Goal: Information Seeking & Learning: Learn about a topic

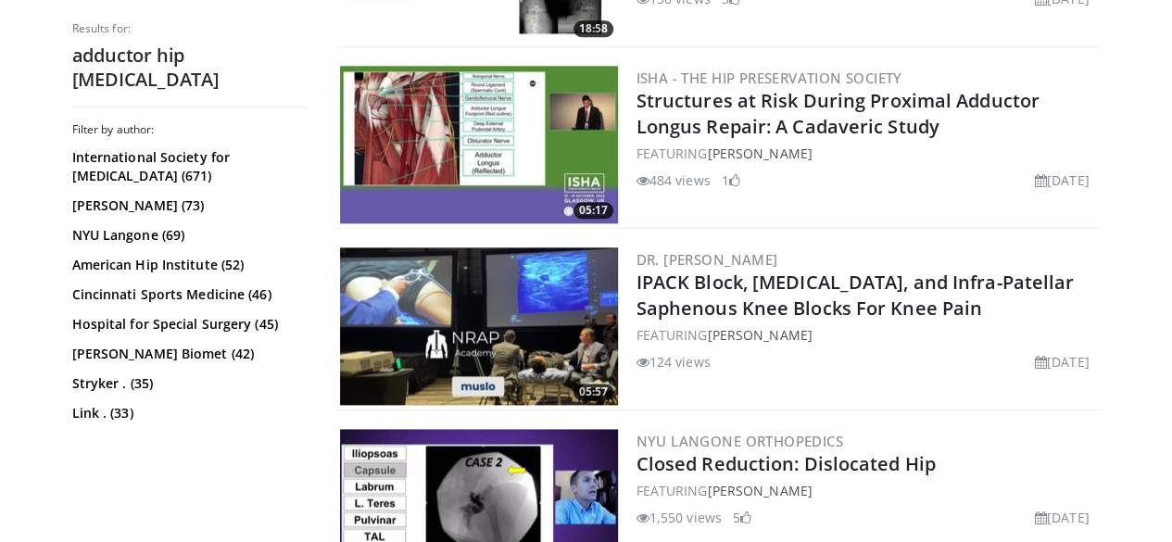
scroll to position [4818, 0]
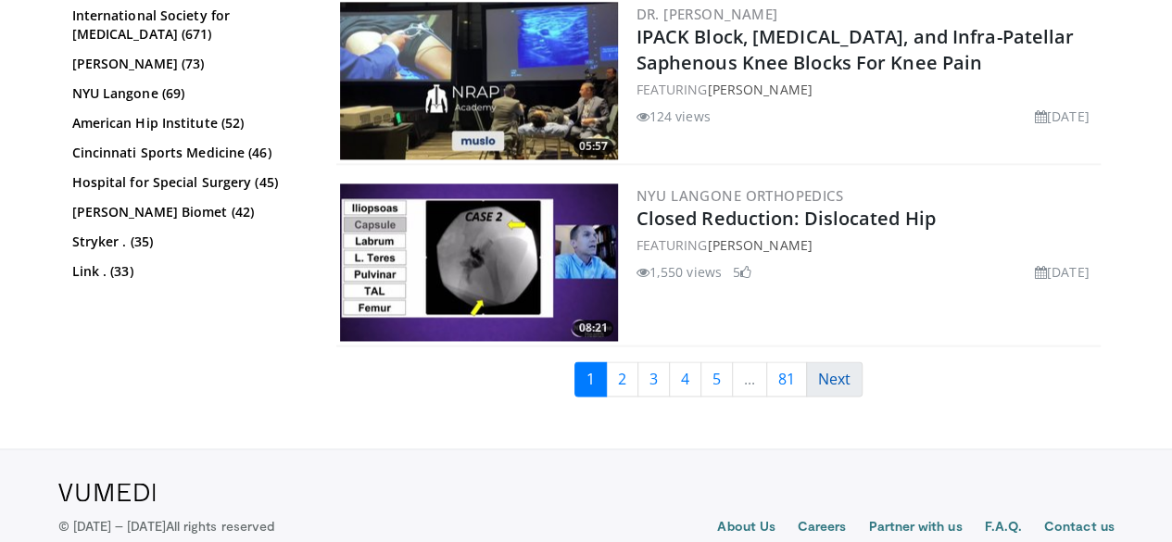
click at [832, 361] on link "Next" at bounding box center [834, 378] width 57 height 35
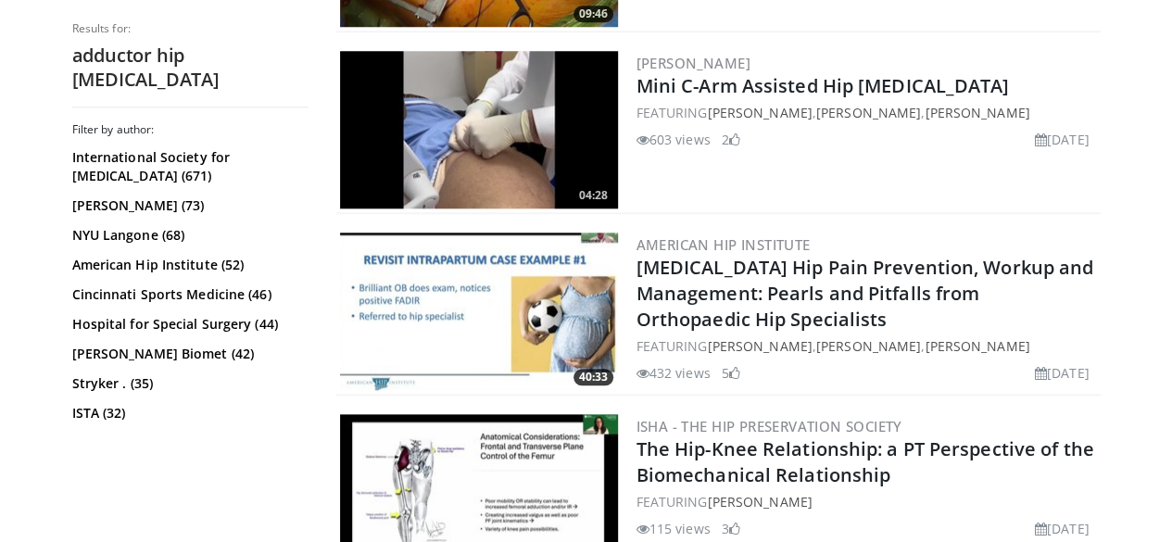
scroll to position [1069, 0]
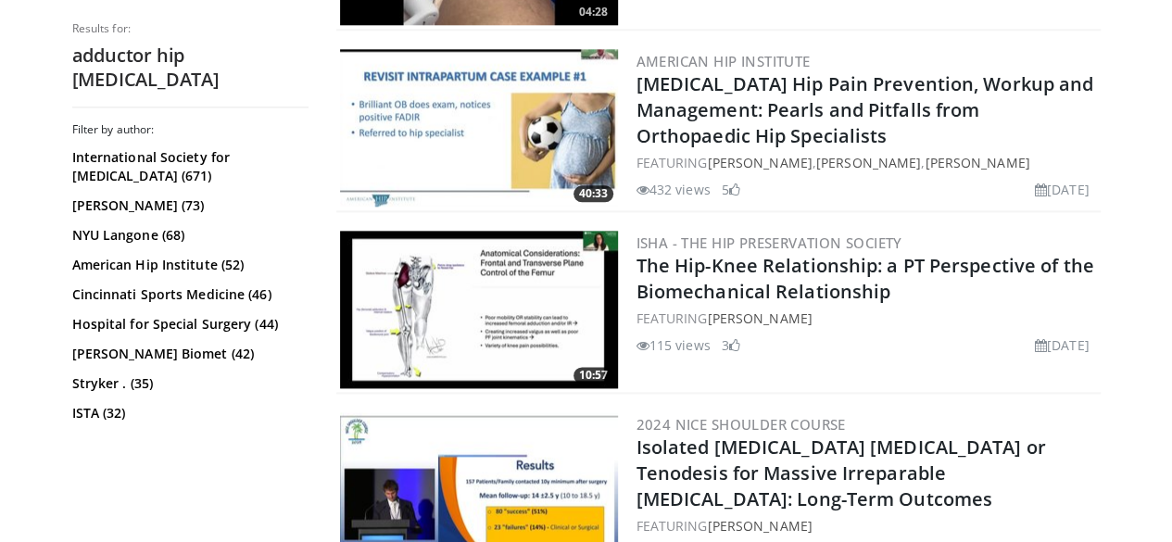
drag, startPoint x: 0, startPoint y: 0, endPoint x: 634, endPoint y: 376, distance: 737.2
click at [637, 376] on div "ISHA - The Hip Preservation Society The Hip-Knee Relationship: a PT Perspective…" at bounding box center [867, 310] width 461 height 158
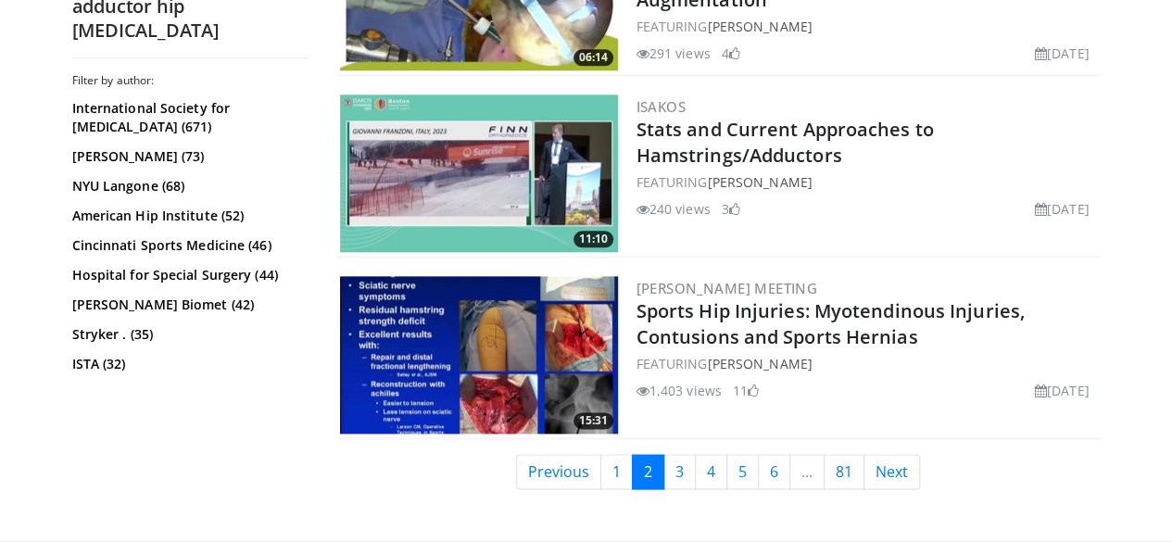
scroll to position [4524, 0]
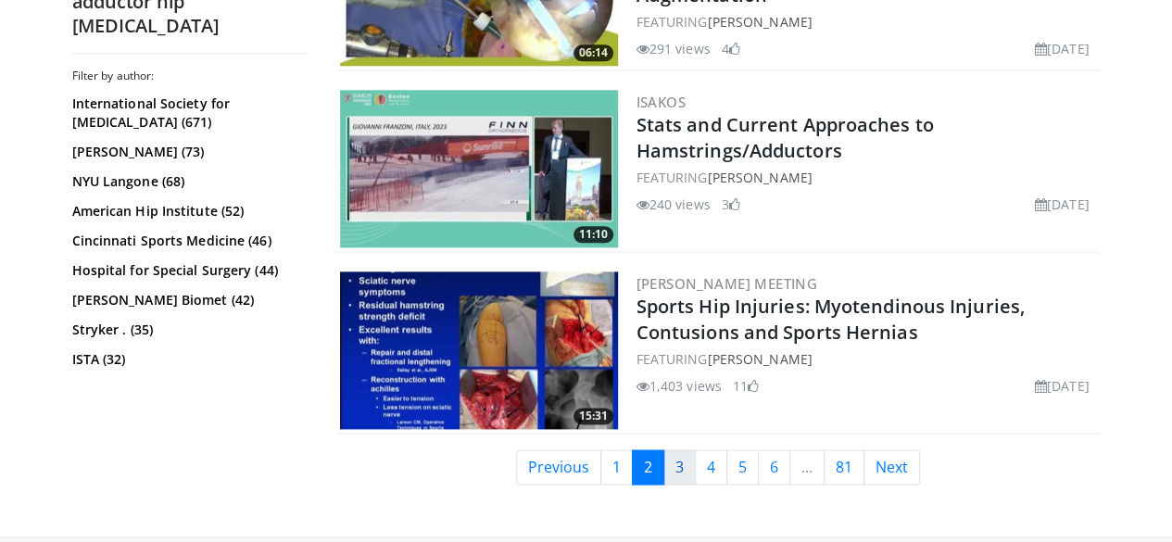
click at [690, 450] on link "3" at bounding box center [680, 467] width 32 height 35
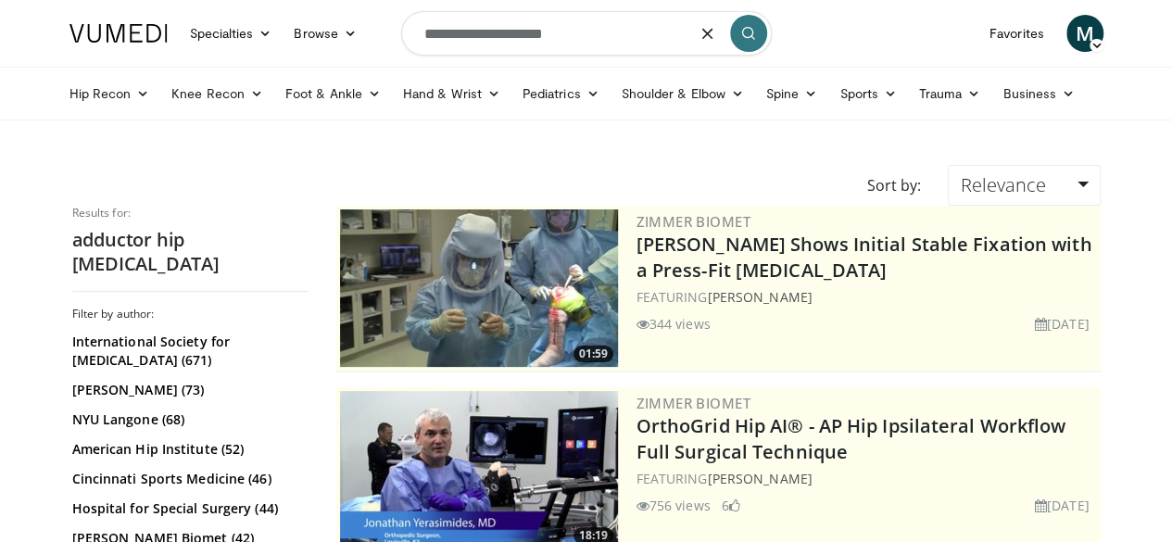
drag, startPoint x: 608, startPoint y: 31, endPoint x: 375, endPoint y: 25, distance: 232.7
click at [375, 25] on nav "Specialties Adult & Family Medicine Allergy, Asthma, Immunology Anesthesiology …" at bounding box center [586, 33] width 1057 height 67
type input "**********"
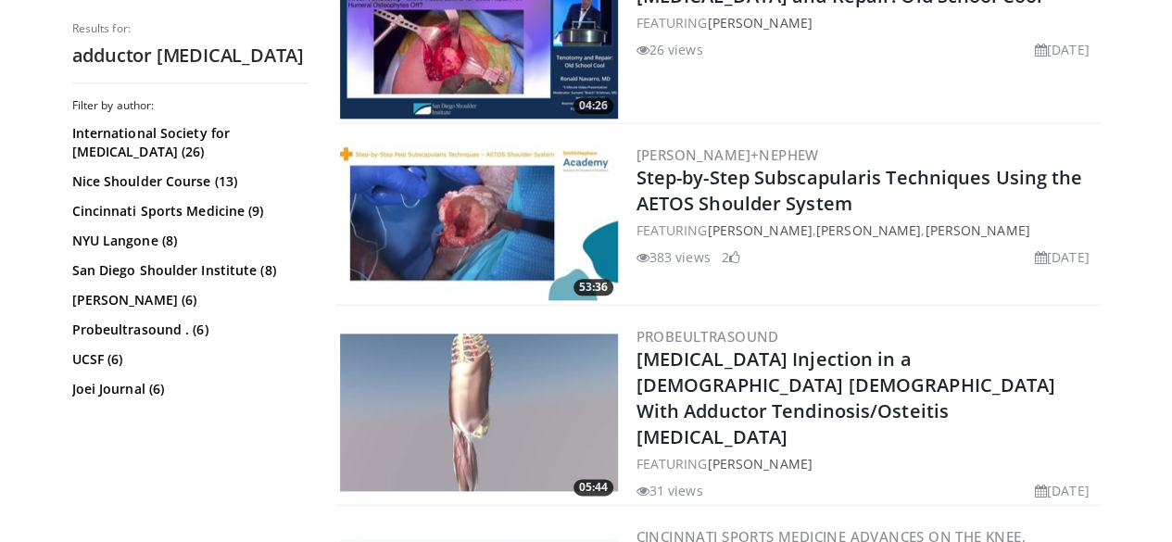
scroll to position [976, 0]
click at [749, 294] on div "[PERSON_NAME]+Nephew Step-by-Step Subscapularis Techniques Using the AETOS Shou…" at bounding box center [867, 221] width 461 height 158
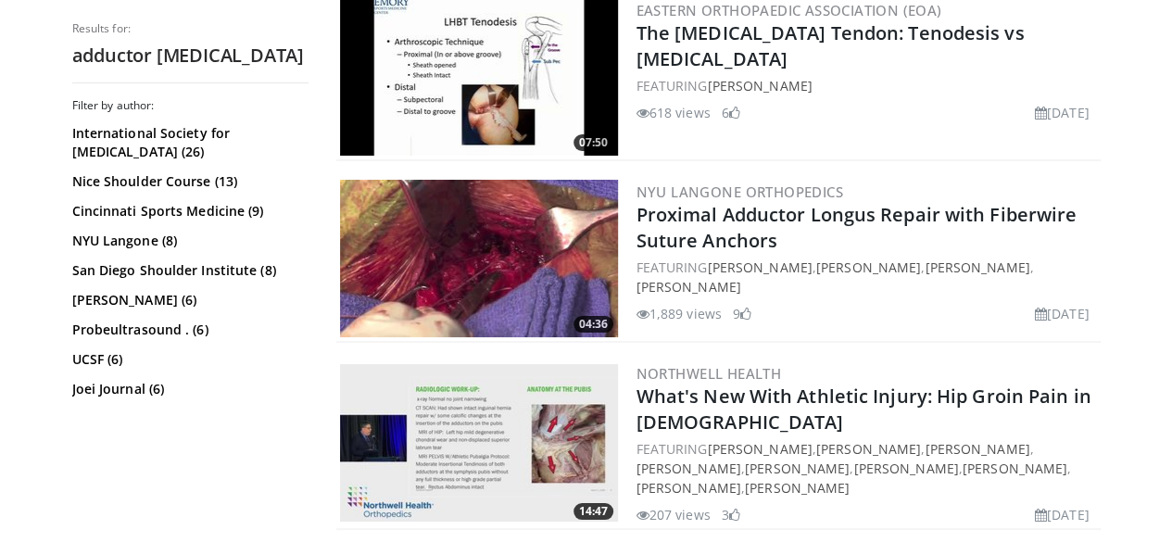
scroll to position [3389, 0]
